Goal: Task Accomplishment & Management: Complete application form

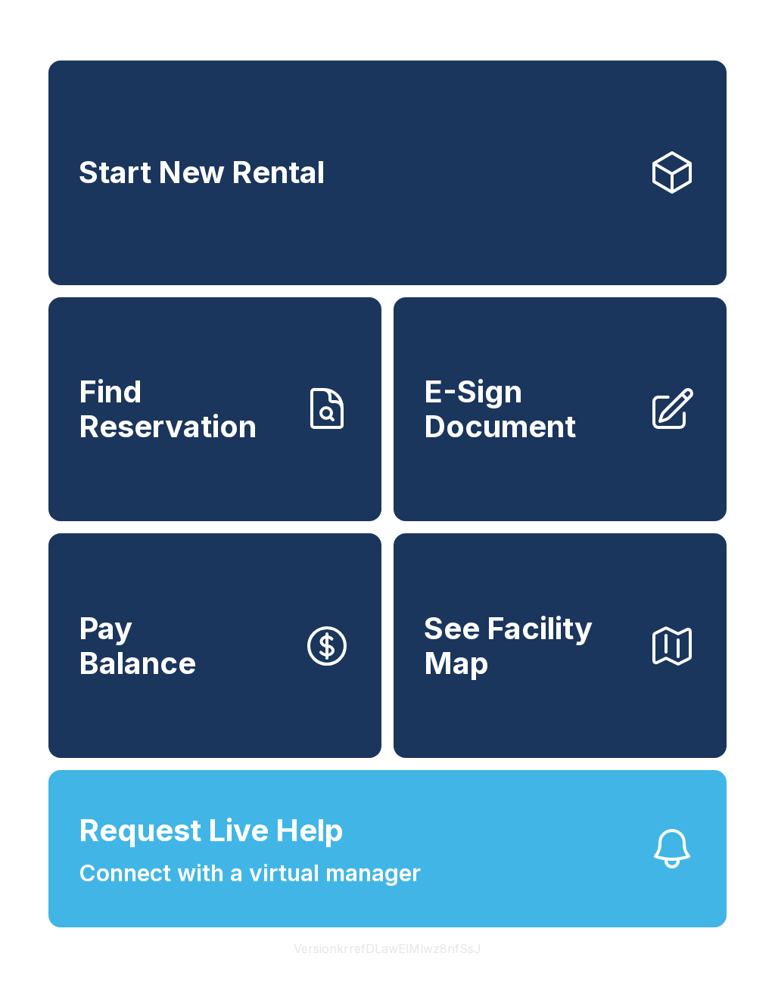
click at [481, 805] on button "Request Live Help Connect with a virtual manager" at bounding box center [387, 848] width 678 height 157
click at [265, 702] on button "Pay Balance" at bounding box center [214, 645] width 333 height 225
click at [523, 440] on span "E-Sign Document" at bounding box center [530, 408] width 212 height 69
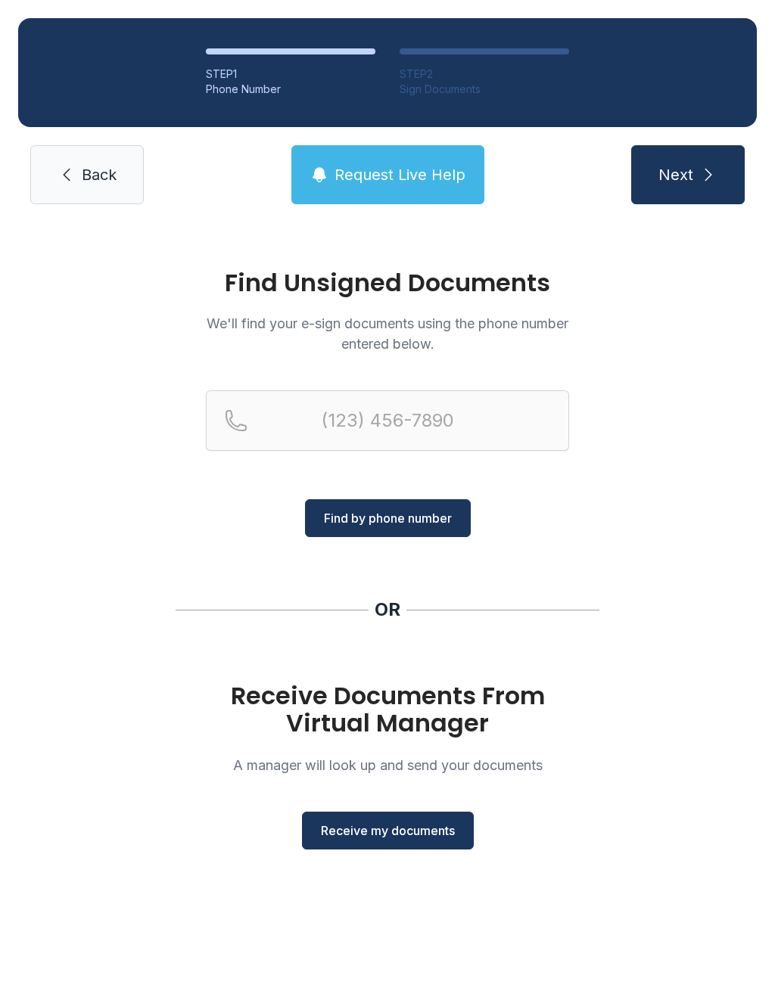
click at [409, 827] on span "Receive my documents" at bounding box center [388, 831] width 134 height 18
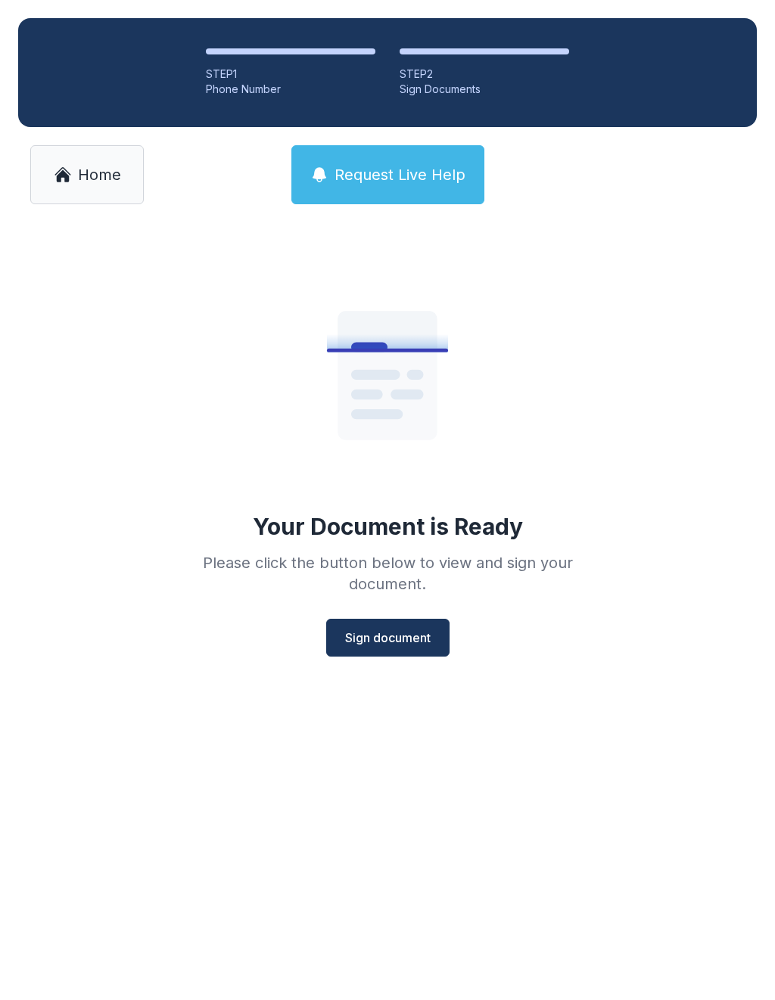
click at [396, 637] on span "Sign document" at bounding box center [387, 638] width 85 height 18
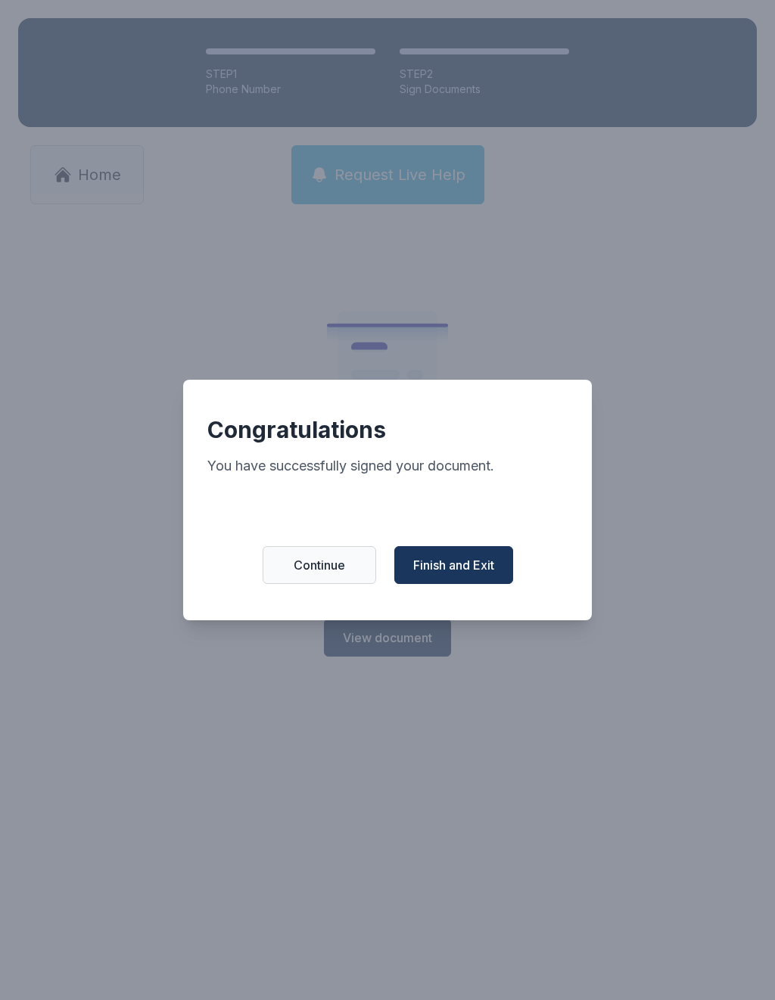
click at [474, 568] on span "Finish and Exit" at bounding box center [453, 565] width 81 height 18
